Goal: Obtain resource: Download file/media

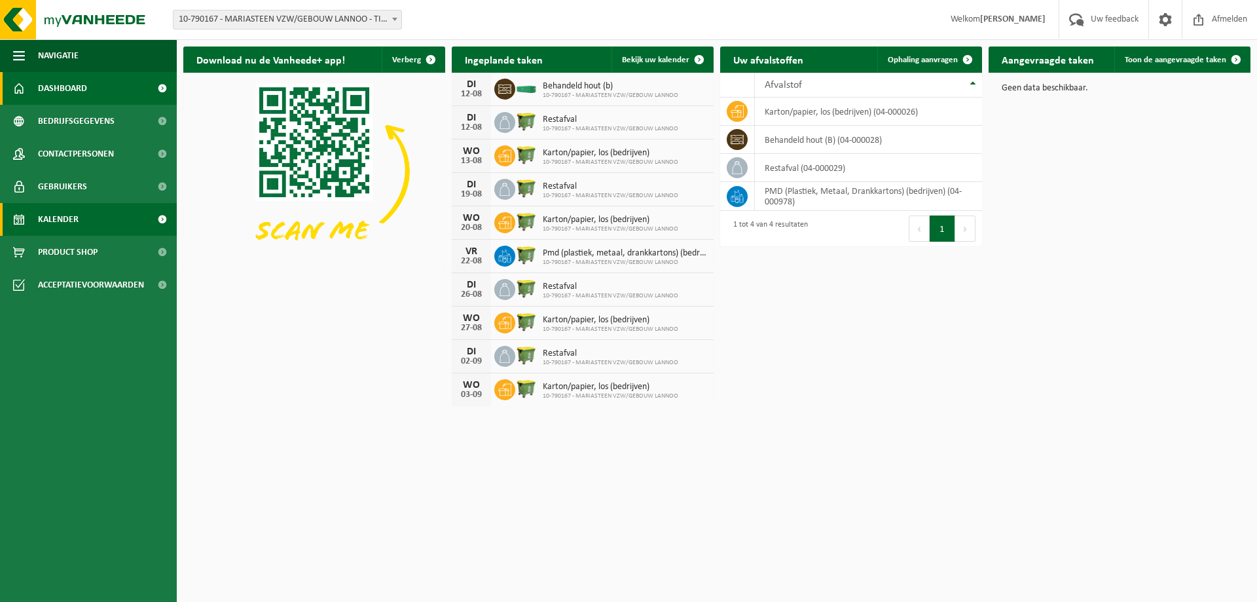
click at [52, 217] on span "Kalender" at bounding box center [58, 219] width 41 height 33
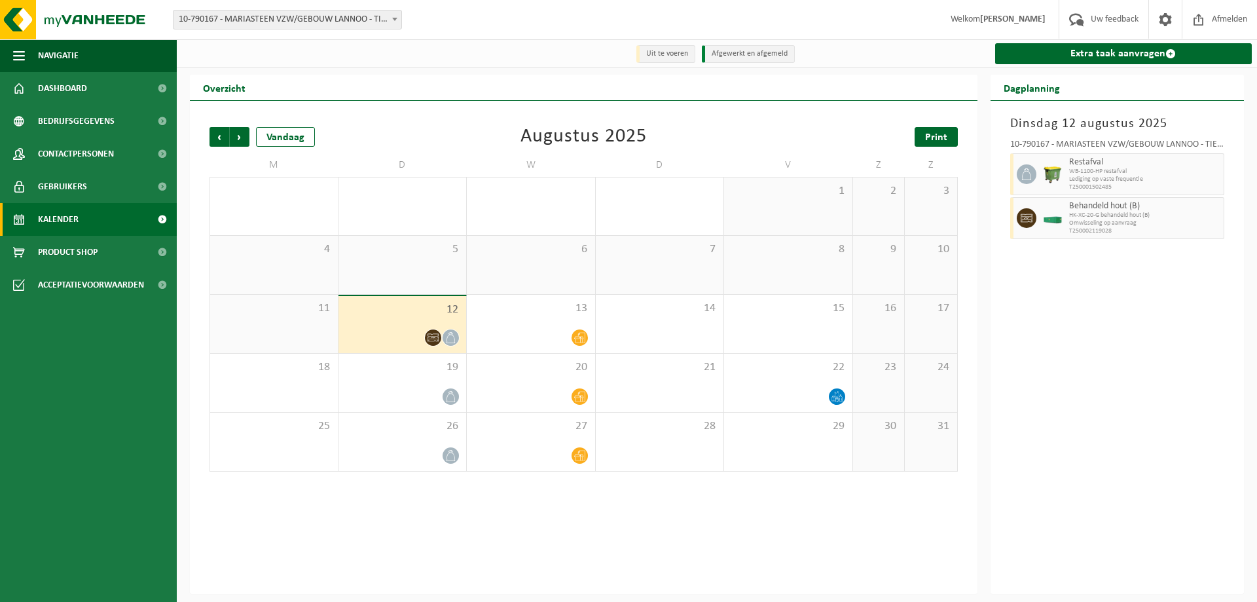
click at [925, 138] on link "Print" at bounding box center [936, 137] width 43 height 20
click at [240, 137] on span "Volgende" at bounding box center [240, 137] width 20 height 20
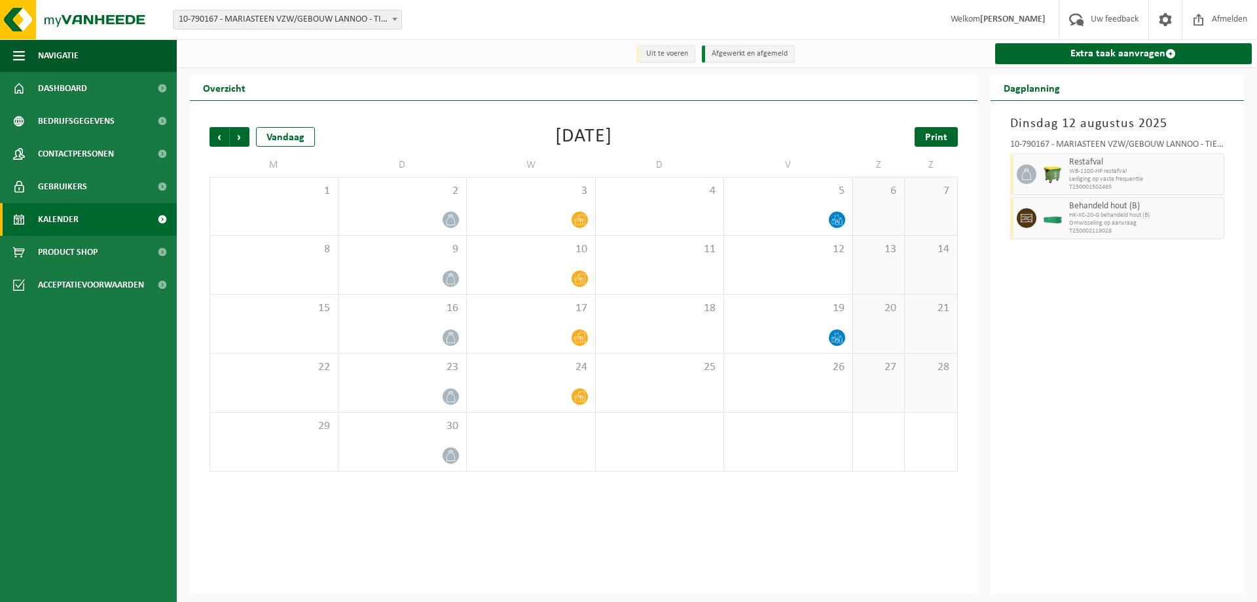
click at [930, 132] on span "Print" at bounding box center [936, 137] width 22 height 10
